Goal: Information Seeking & Learning: Learn about a topic

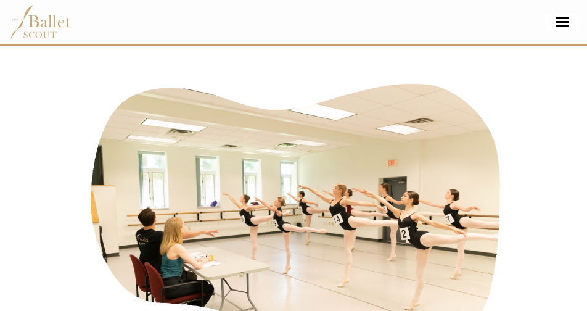
click at [568, 19] on button "Toggle navigation" at bounding box center [562, 22] width 29 height 12
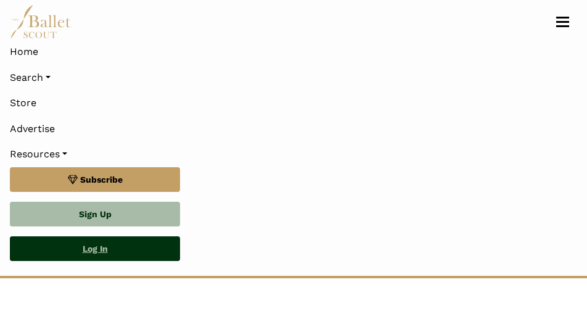
click at [115, 241] on link "Log In" at bounding box center [95, 248] width 170 height 25
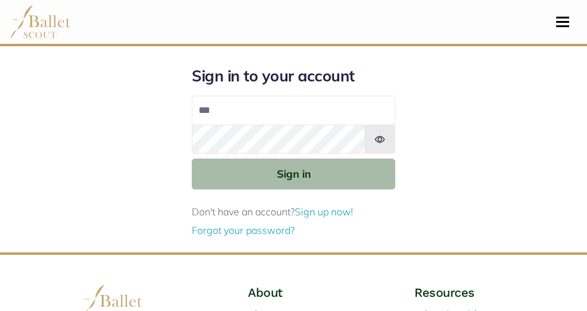
type input "**********"
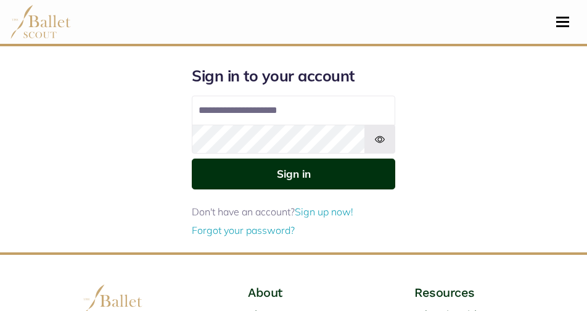
click at [359, 176] on button "Sign in" at bounding box center [294, 174] width 204 height 30
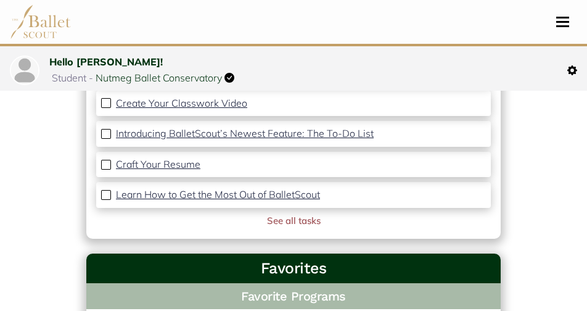
scroll to position [461, 0]
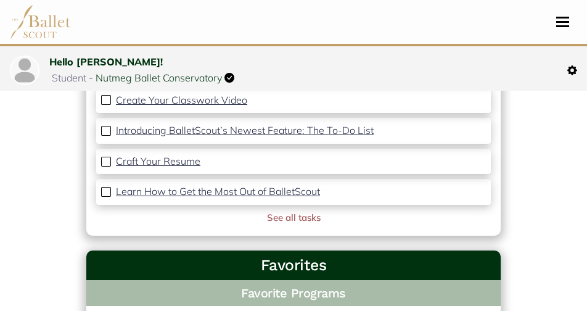
click at [30, 73] on img at bounding box center [24, 70] width 27 height 27
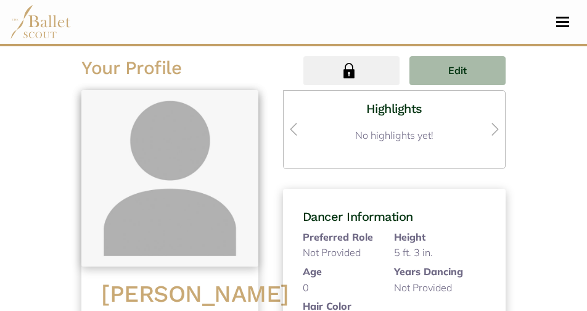
click at [370, 109] on h4 "Highlights" at bounding box center [395, 109] width 202 height 16
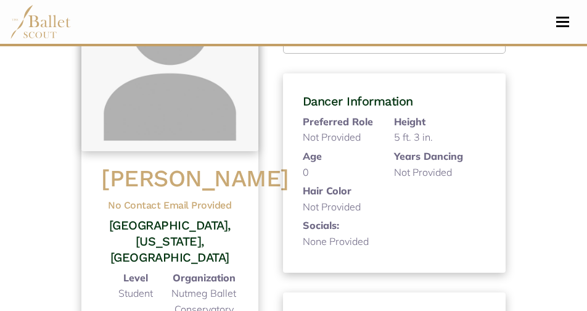
scroll to position [116, 0]
click at [303, 154] on b "Age" at bounding box center [312, 155] width 19 height 12
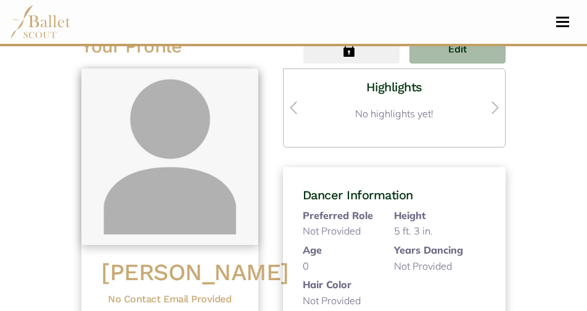
scroll to position [0, 0]
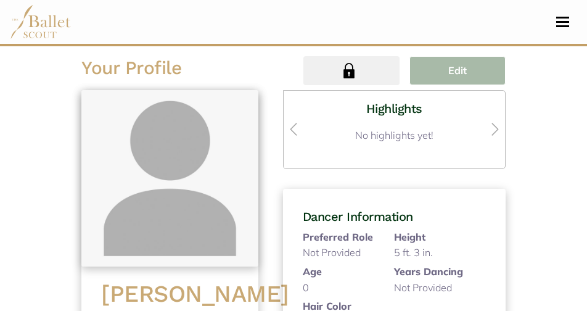
click at [431, 76] on button "Edit" at bounding box center [458, 70] width 96 height 29
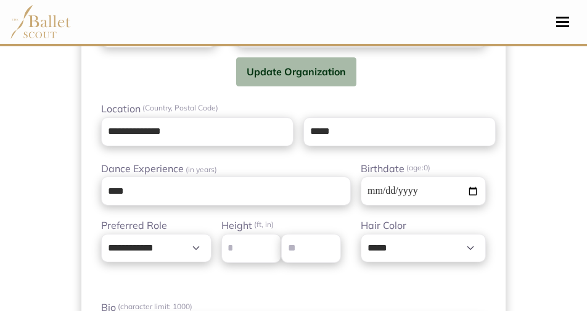
scroll to position [857, 0]
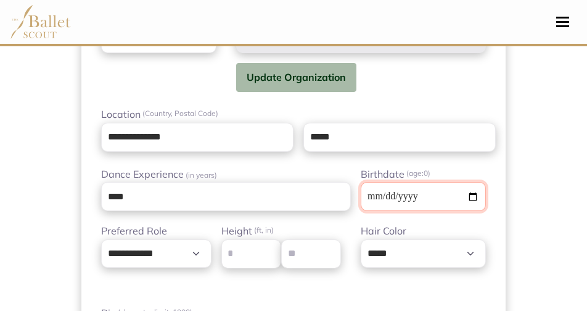
click at [466, 194] on input "**********" at bounding box center [423, 196] width 125 height 29
click at [465, 202] on input "**********" at bounding box center [423, 196] width 125 height 29
click at [416, 196] on input "**********" at bounding box center [423, 196] width 125 height 29
click at [416, 197] on input "**********" at bounding box center [423, 196] width 125 height 29
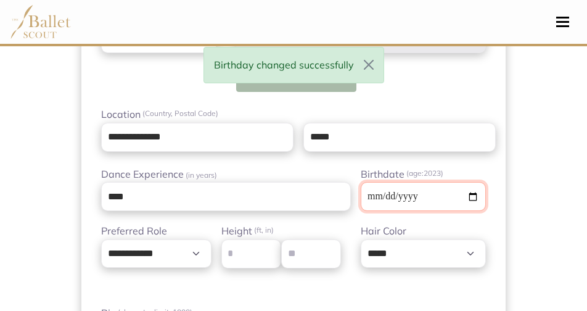
type input "**********"
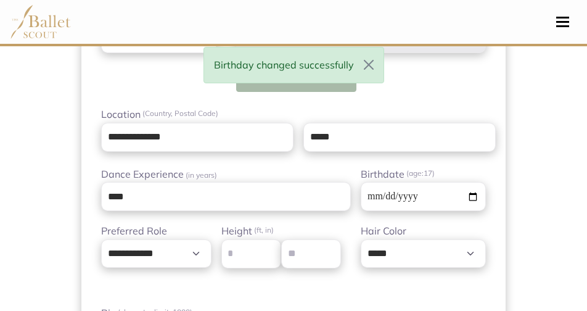
click at [402, 218] on div "**********" at bounding box center [293, 195] width 405 height 57
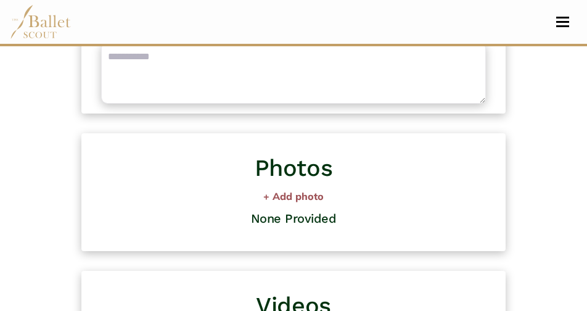
scroll to position [1299, 0]
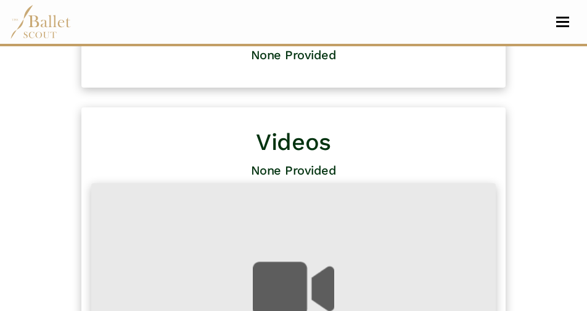
click at [558, 30] on nav "Dashboard Profile Search Organizations Programs Auditions Jobs" at bounding box center [294, 22] width 568 height 44
click at [558, 29] on nav "Dashboard Profile Search Organizations Programs Auditions Jobs" at bounding box center [294, 22] width 568 height 44
click at [560, 28] on nav "Dashboard Profile Search Organizations Programs Auditions Jobs" at bounding box center [294, 22] width 568 height 44
click at [563, 23] on button "Toggle navigation" at bounding box center [562, 22] width 29 height 12
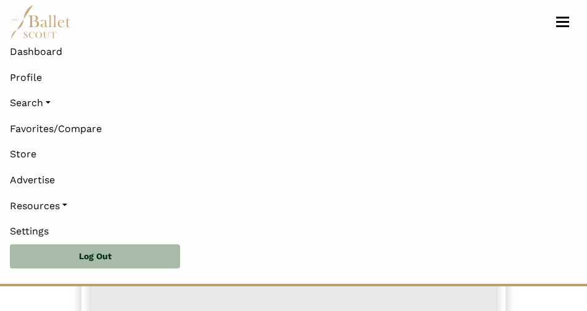
scroll to position [1539, 0]
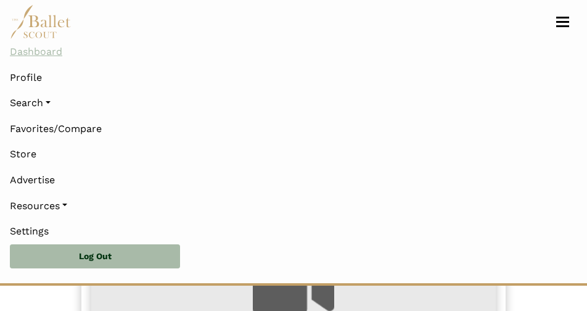
click at [56, 57] on link "Dashboard" at bounding box center [294, 52] width 568 height 26
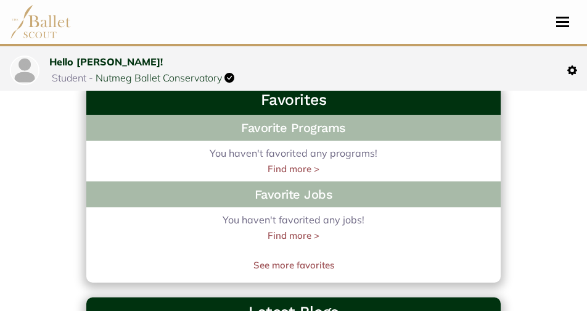
scroll to position [623, 0]
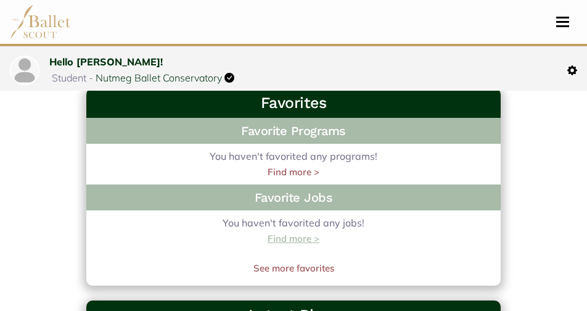
click at [310, 236] on link "Find more >" at bounding box center [294, 238] width 52 height 15
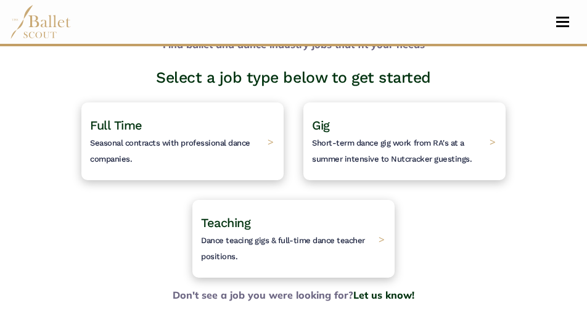
scroll to position [85, 0]
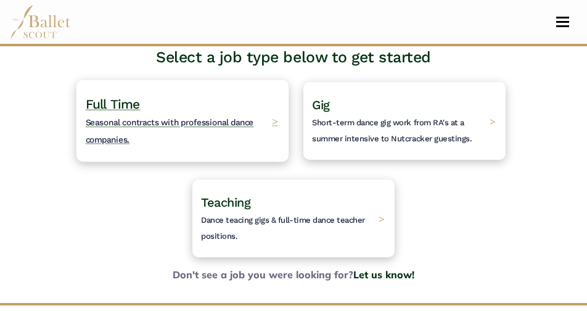
click at [148, 120] on span "Seasonal contracts with professional dance companies." at bounding box center [170, 131] width 168 height 27
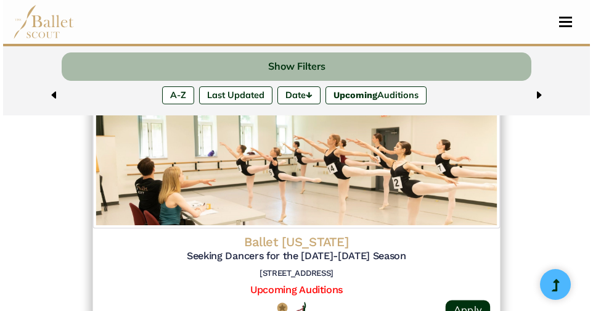
scroll to position [765, 0]
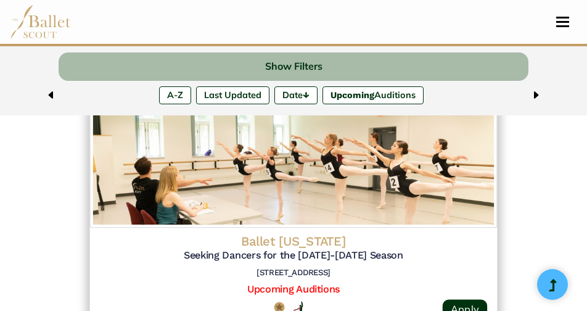
click at [383, 195] on img at bounding box center [294, 165] width 408 height 126
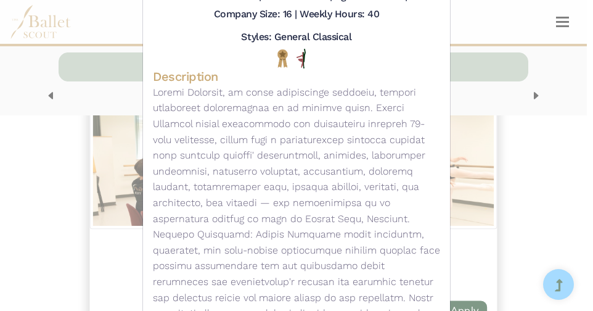
scroll to position [17, 0]
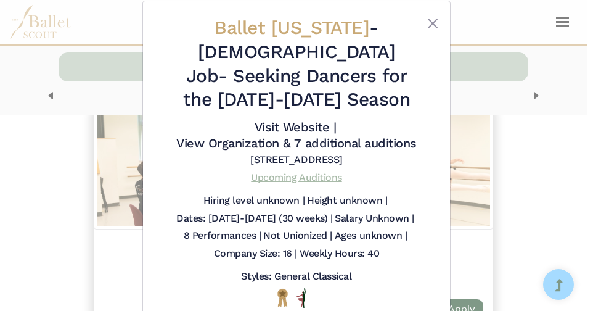
click at [329, 171] on link "Upcoming Auditions" at bounding box center [296, 177] width 91 height 12
click at [532, 136] on div "Ballet Arkansas - Full Time Job - Seeking Dancers for the 2026-2027 Season Visi…" at bounding box center [296, 155] width 593 height 311
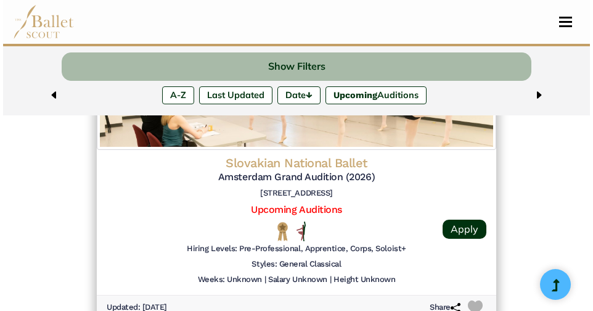
scroll to position [1172, 0]
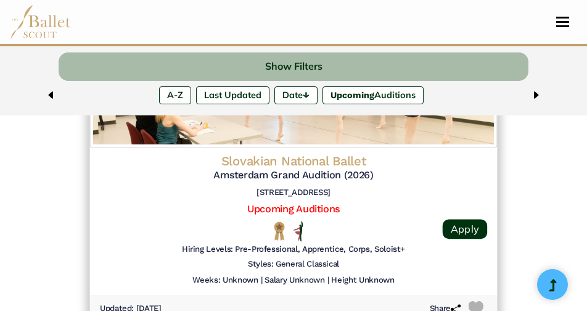
click at [371, 174] on h5 "Amsterdam Grand Audition (2026)" at bounding box center [293, 174] width 387 height 13
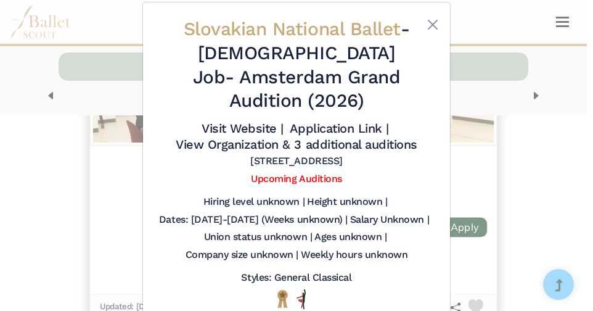
scroll to position [17, 0]
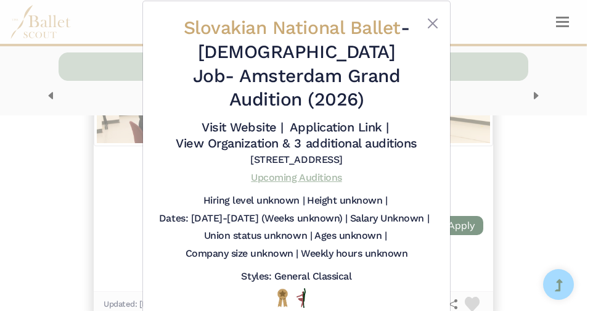
click at [318, 173] on link "Upcoming Auditions" at bounding box center [296, 177] width 91 height 12
click at [511, 163] on div "Slovakian National Ballet - Full Time Job - Amsterdam Grand Audition (2026) Vis…" at bounding box center [296, 155] width 593 height 311
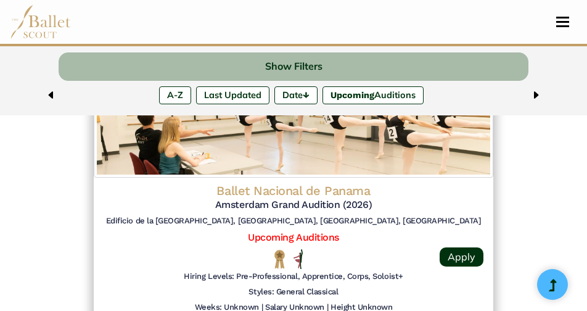
scroll to position [2450, 0]
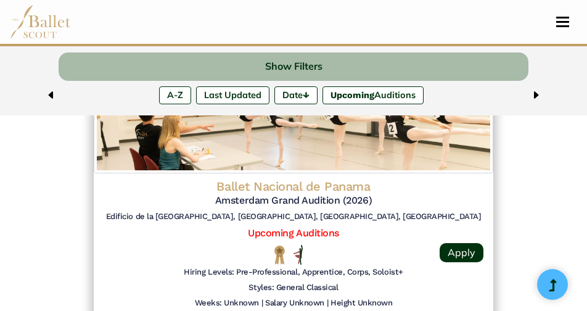
click at [438, 189] on h4 "Ballet Nacional de Panama" at bounding box center [294, 186] width 380 height 16
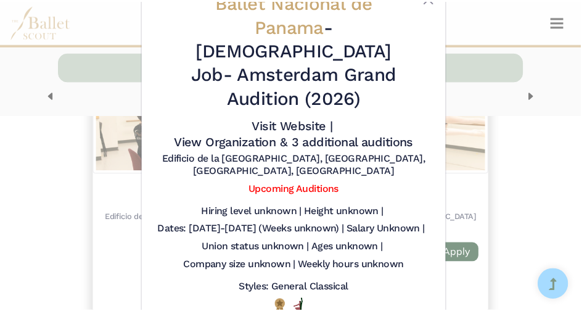
scroll to position [45, 0]
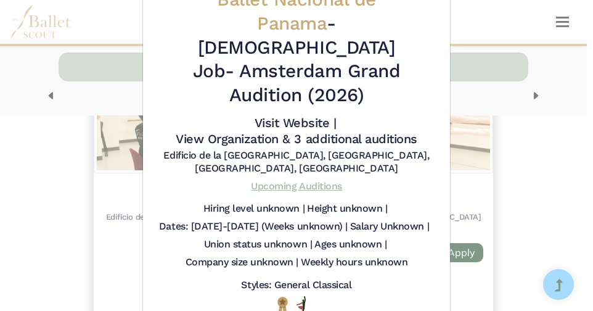
click at [327, 180] on link "Upcoming Auditions" at bounding box center [296, 186] width 91 height 12
click at [568, 130] on div "Ballet Nacional de Panama - Full Time Job - Amsterdam Grand Audition (2026) Vis…" at bounding box center [296, 155] width 593 height 311
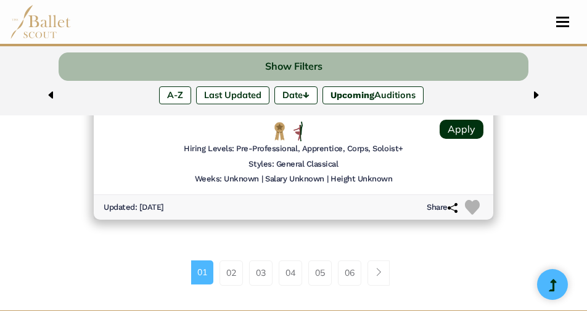
scroll to position [3228, 0]
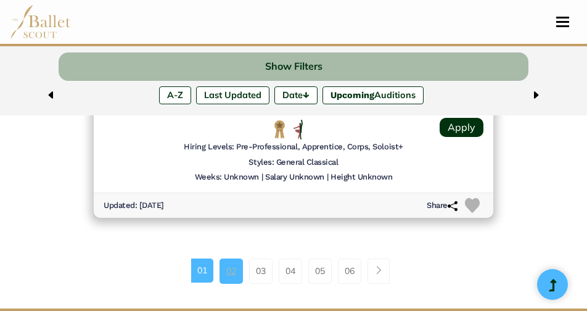
click at [233, 279] on link "02" at bounding box center [231, 270] width 23 height 25
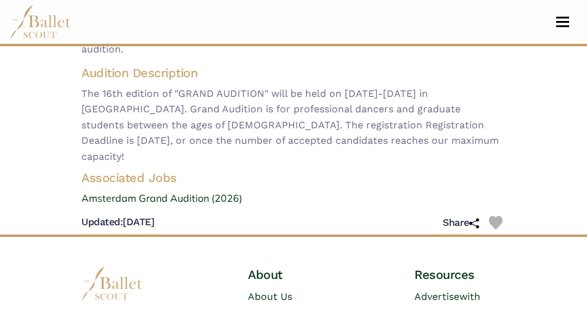
scroll to position [176, 0]
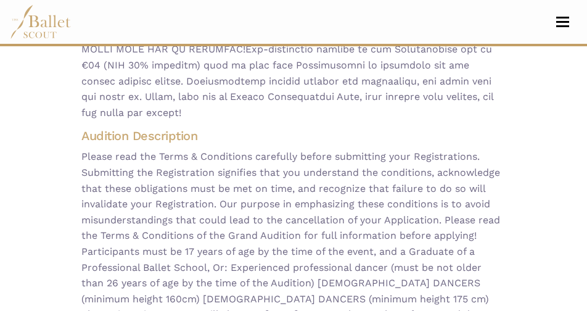
scroll to position [338, 0]
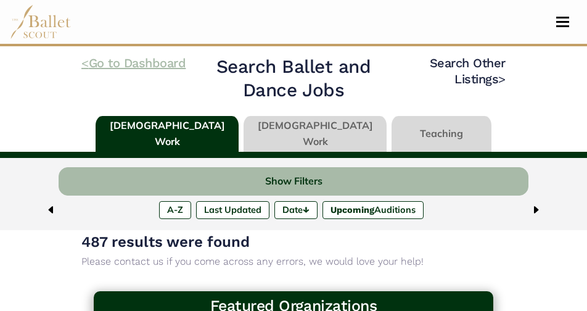
click at [139, 65] on link "< Go to Dashboard" at bounding box center [133, 63] width 104 height 15
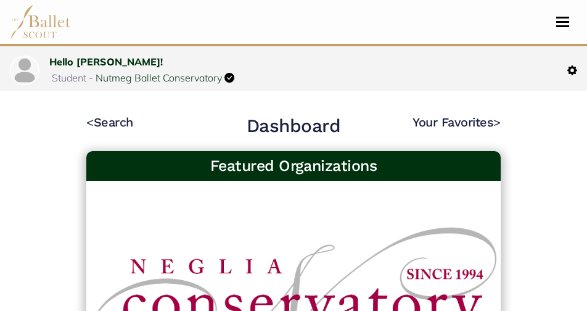
click at [570, 29] on nav "Dashboard Profile Search Organizations Programs Auditions Jobs" at bounding box center [294, 22] width 568 height 44
click at [564, 24] on button "Toggle navigation" at bounding box center [562, 22] width 29 height 12
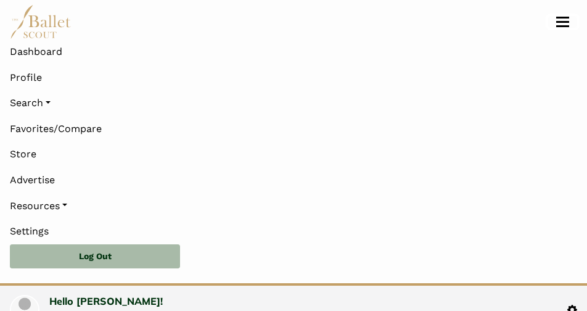
scroll to position [492, 0]
click at [43, 105] on link "Search" at bounding box center [294, 103] width 568 height 26
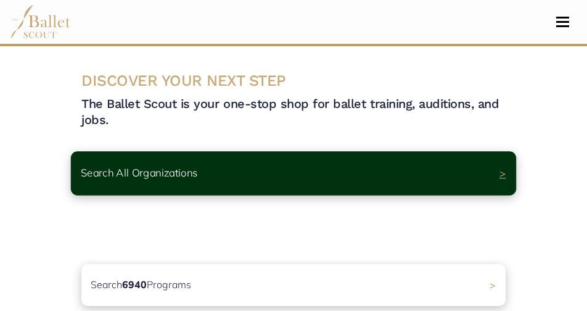
click at [272, 190] on div "Search All Organizations >" at bounding box center [293, 174] width 445 height 44
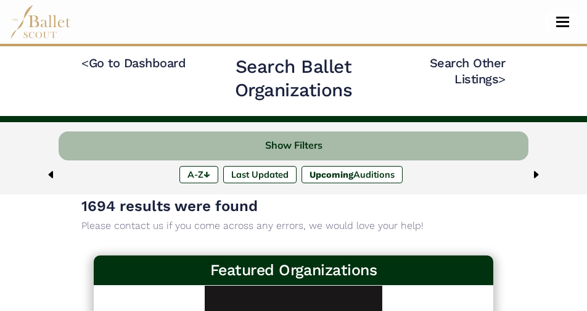
click at [562, 17] on span "Toggle navigation" at bounding box center [562, 18] width 13 height 2
